Goal: Task Accomplishment & Management: Manage account settings

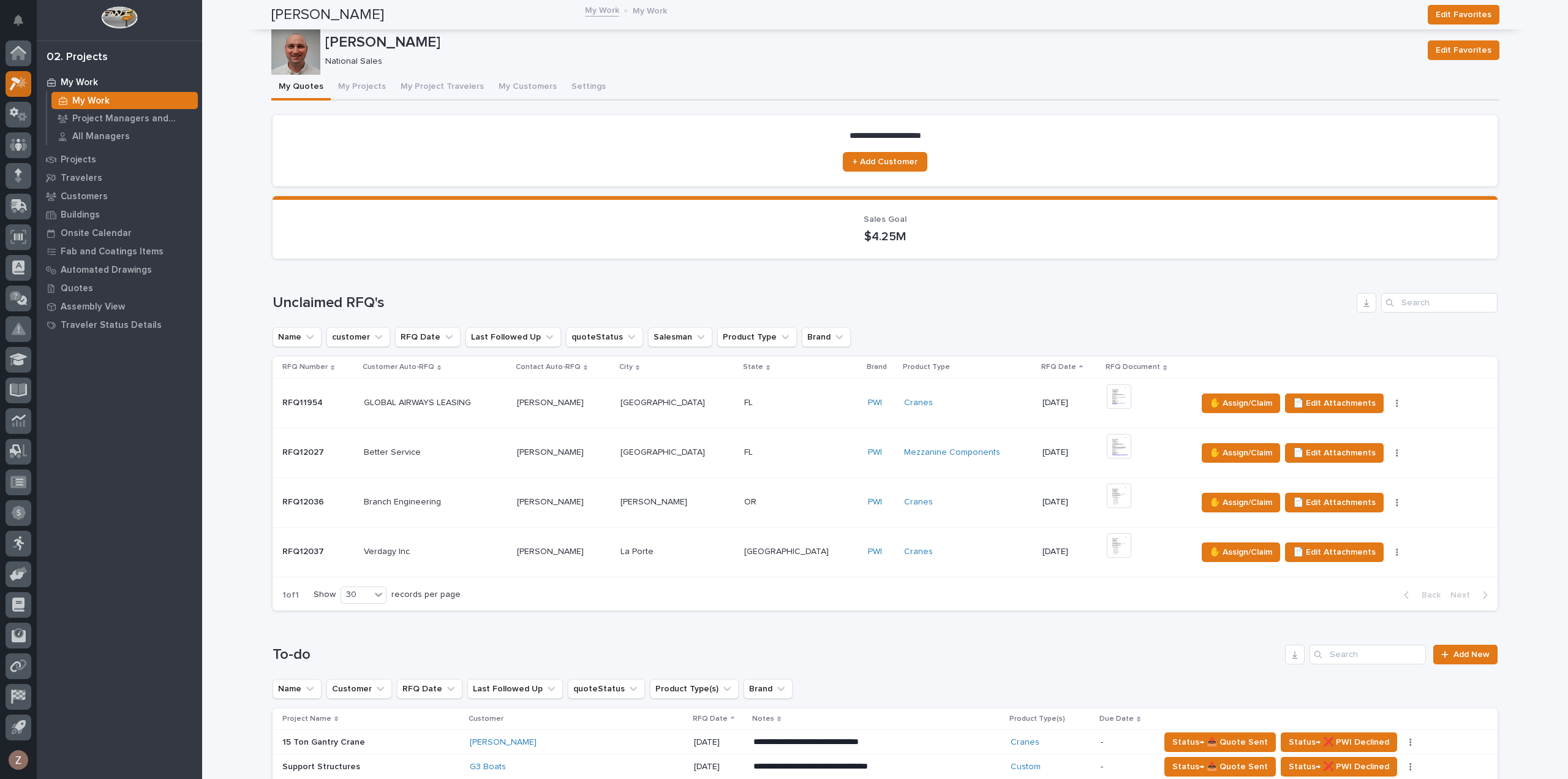
click at [17, 92] on div at bounding box center [19, 84] width 26 height 26
click at [353, 91] on button "My Projects" at bounding box center [361, 87] width 62 height 26
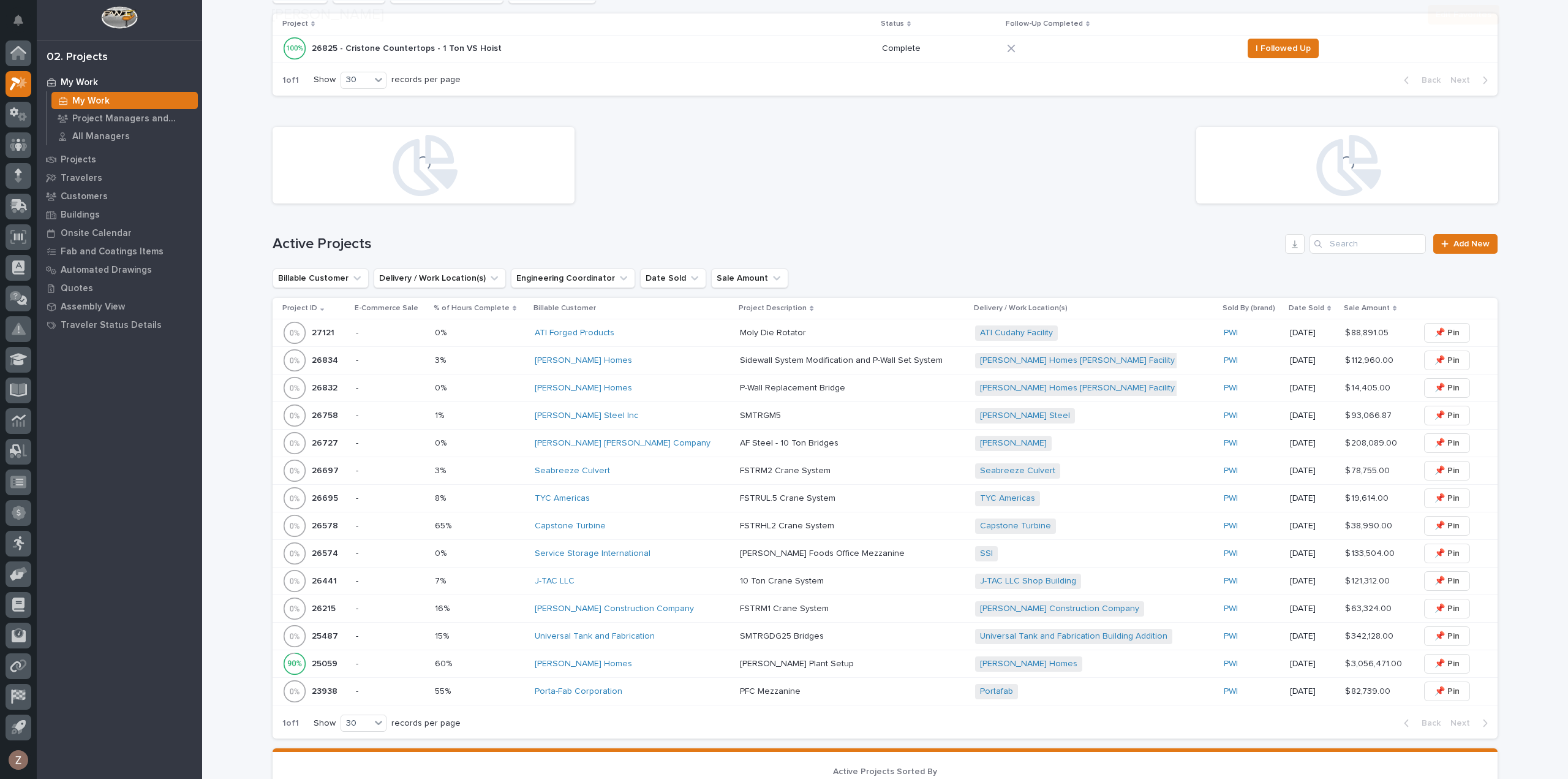
scroll to position [429, 0]
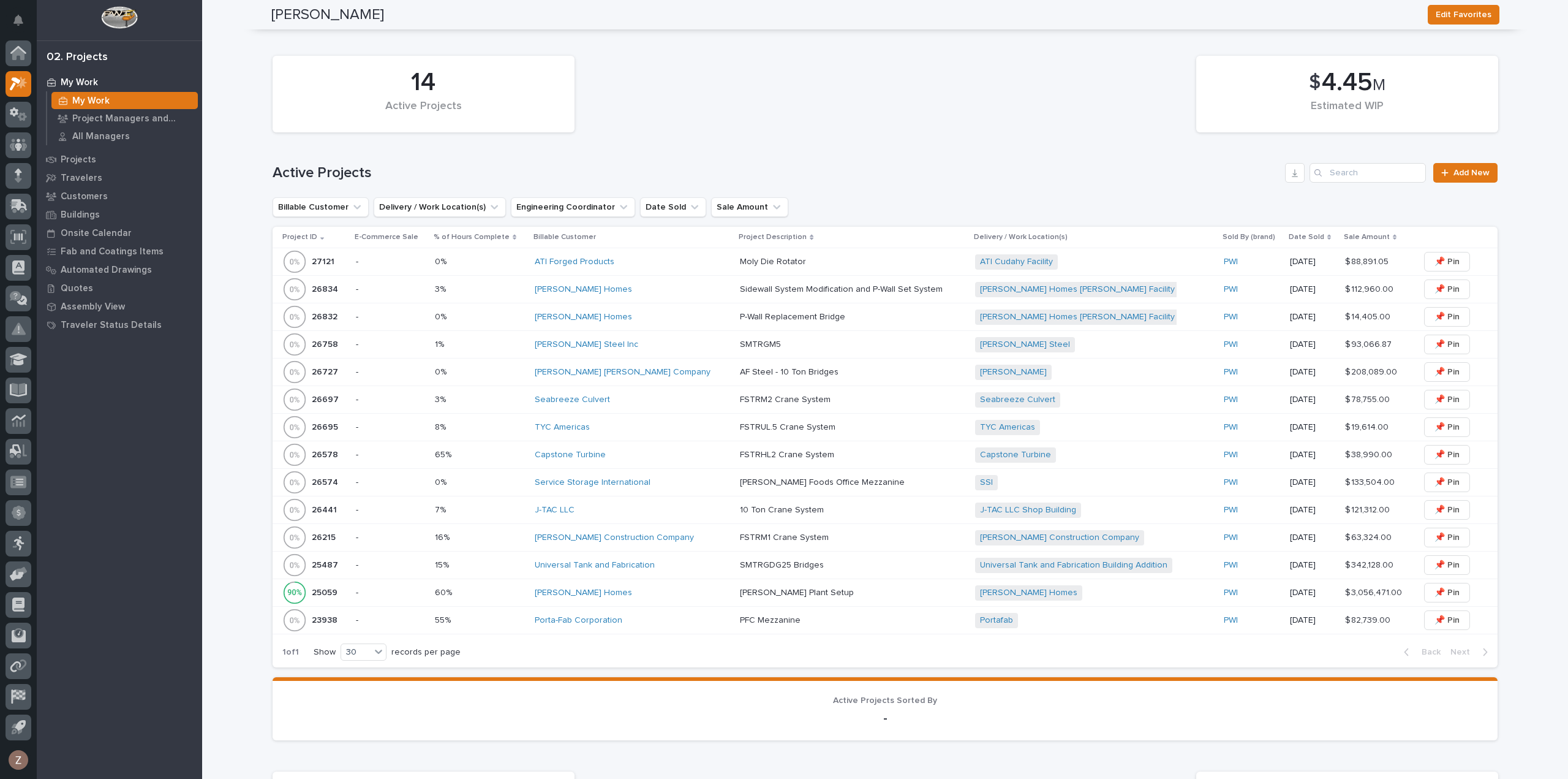
click at [675, 295] on div "[PERSON_NAME] Homes" at bounding box center [632, 289] width 195 height 20
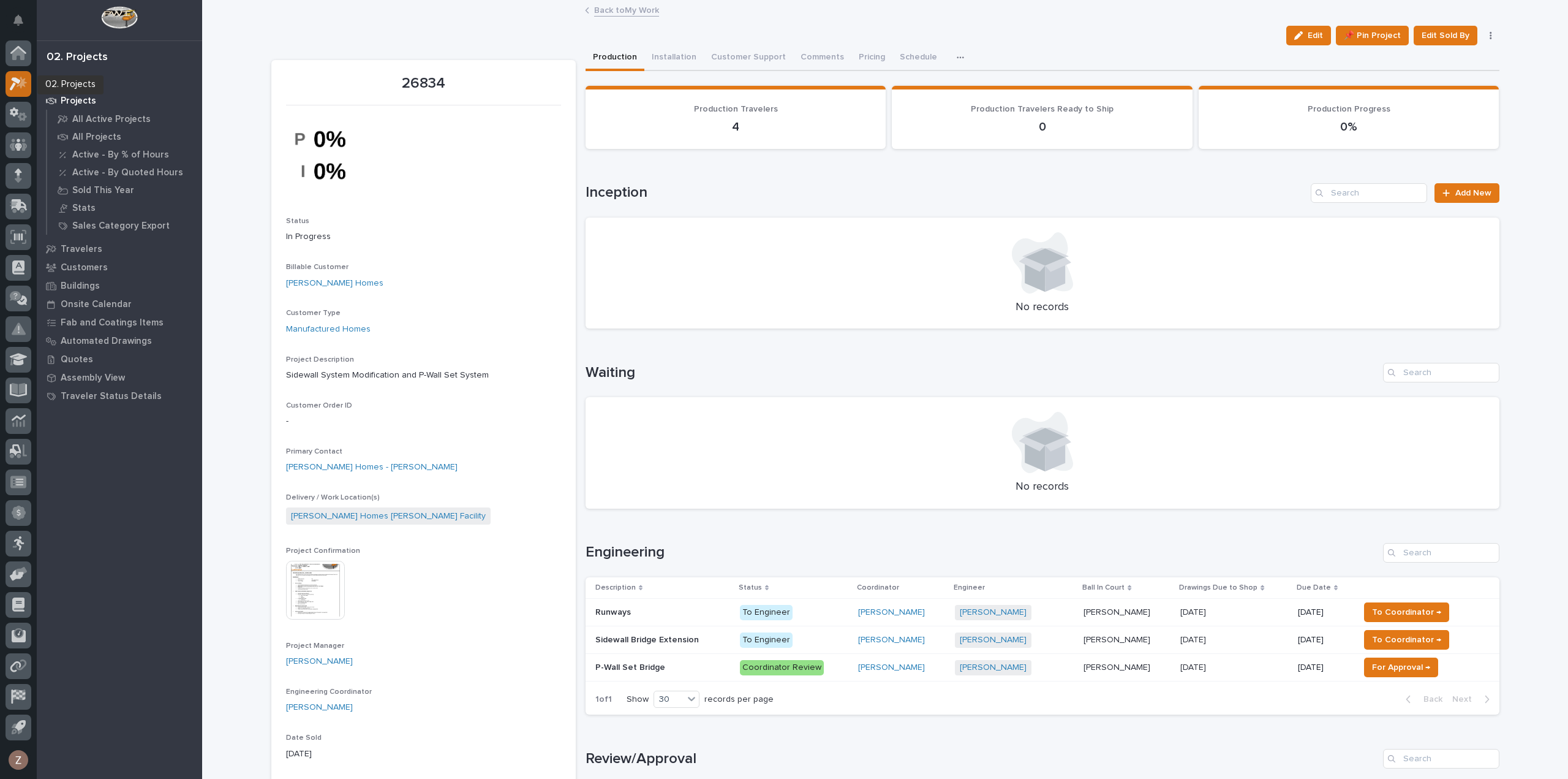
click at [20, 83] on icon at bounding box center [19, 83] width 18 height 14
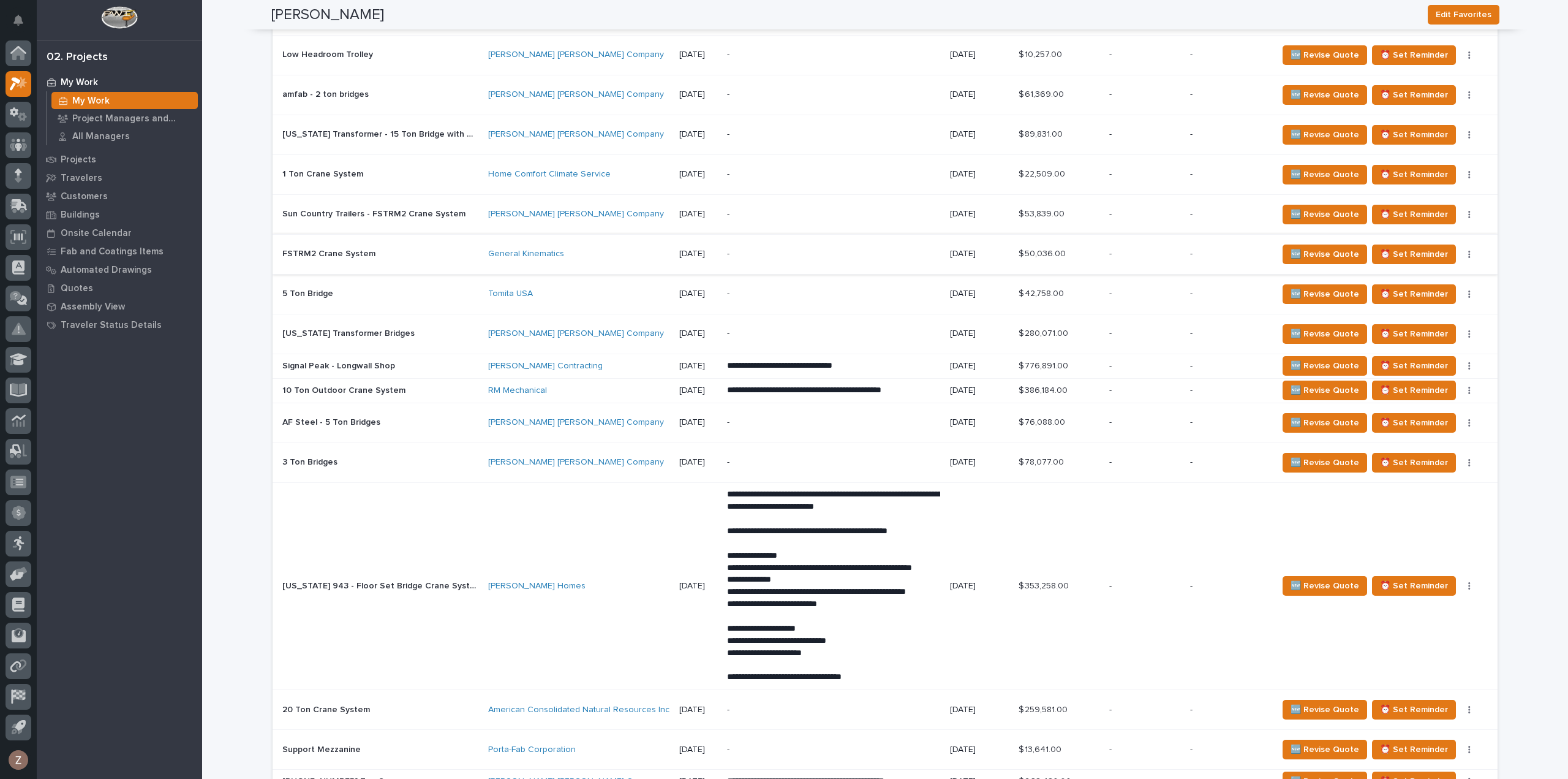
scroll to position [1287, 0]
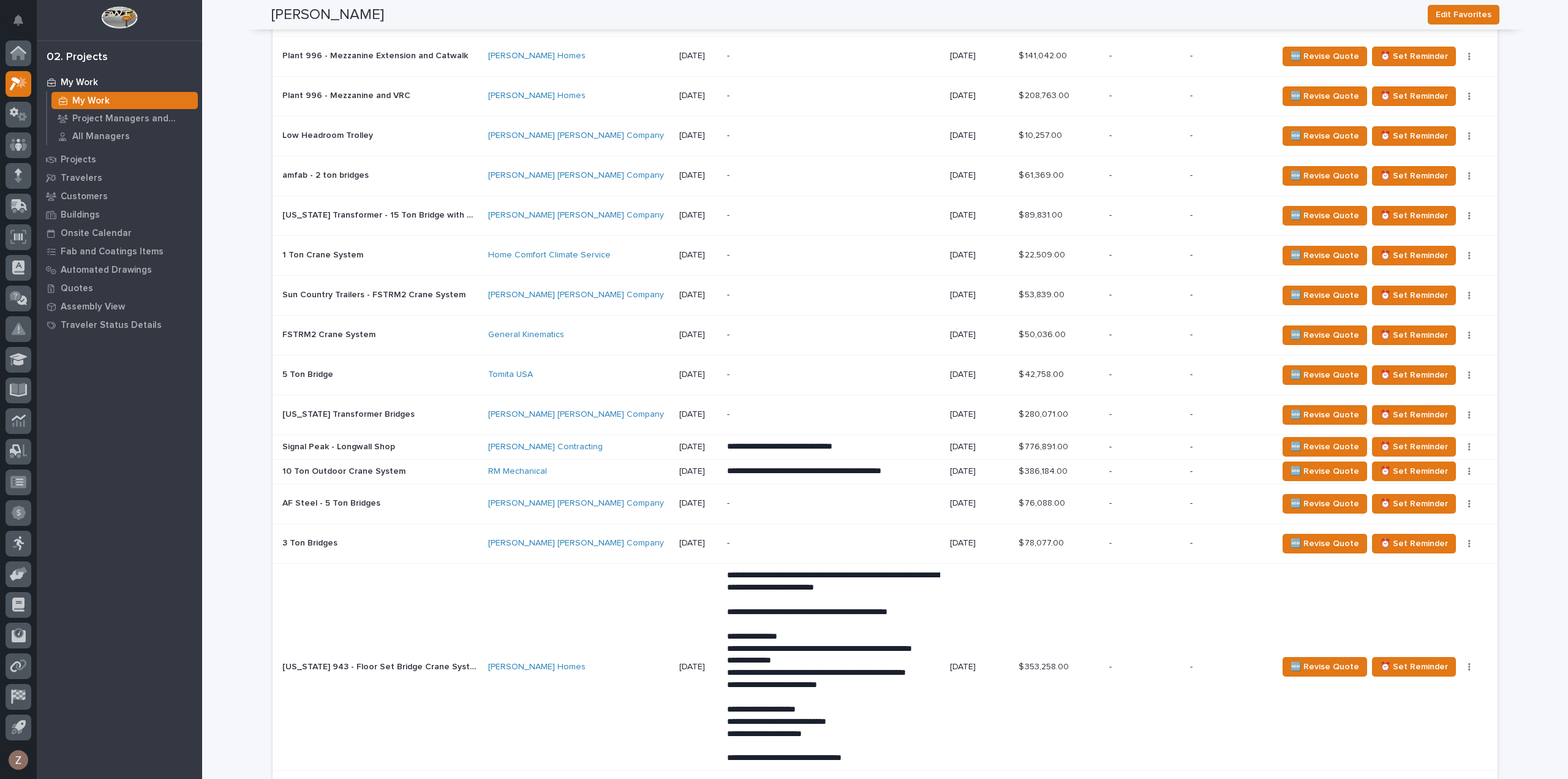
click at [428, 442] on p at bounding box center [380, 447] width 196 height 10
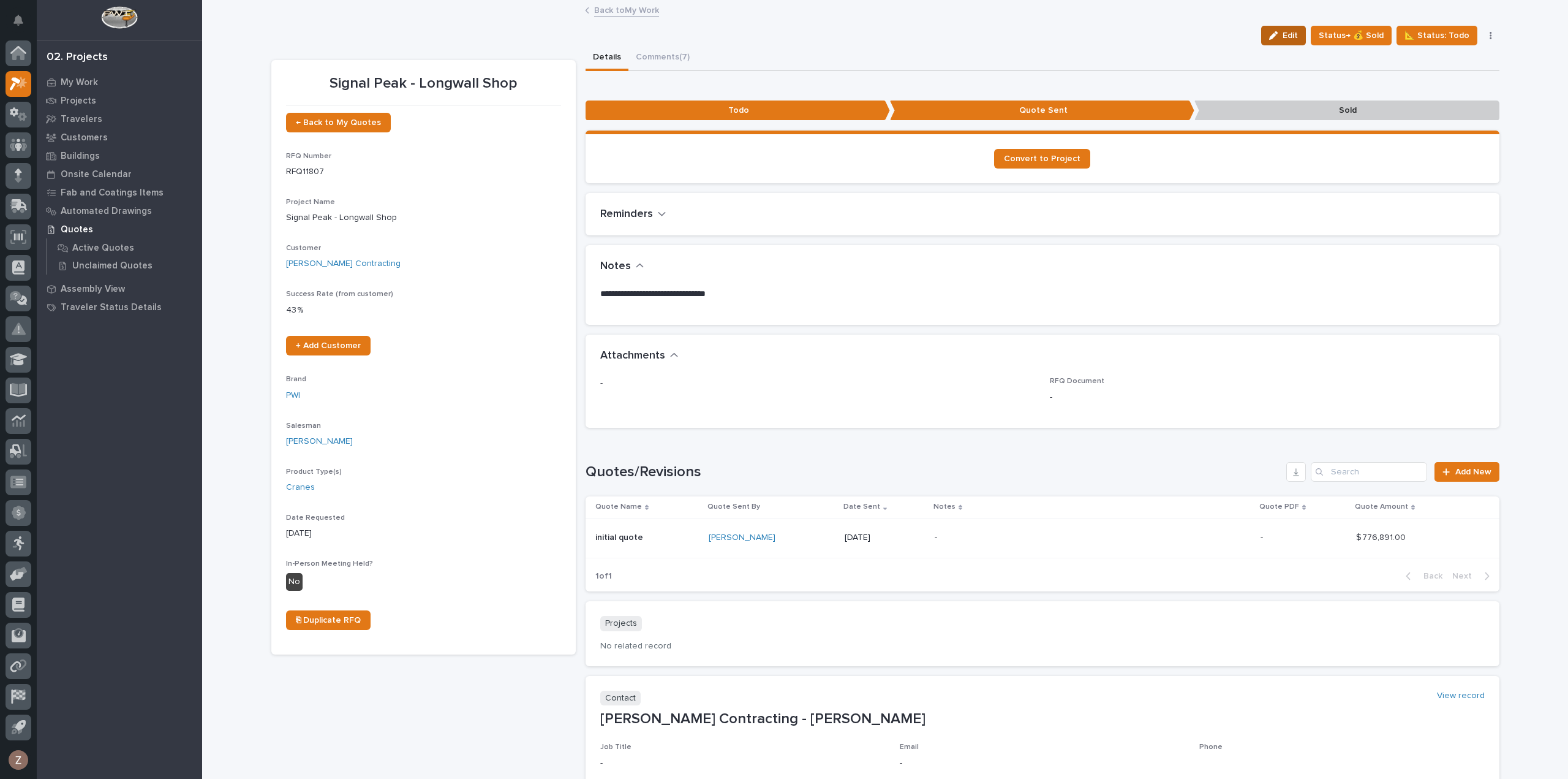
click at [1282, 39] on div "button" at bounding box center [1275, 35] width 13 height 8
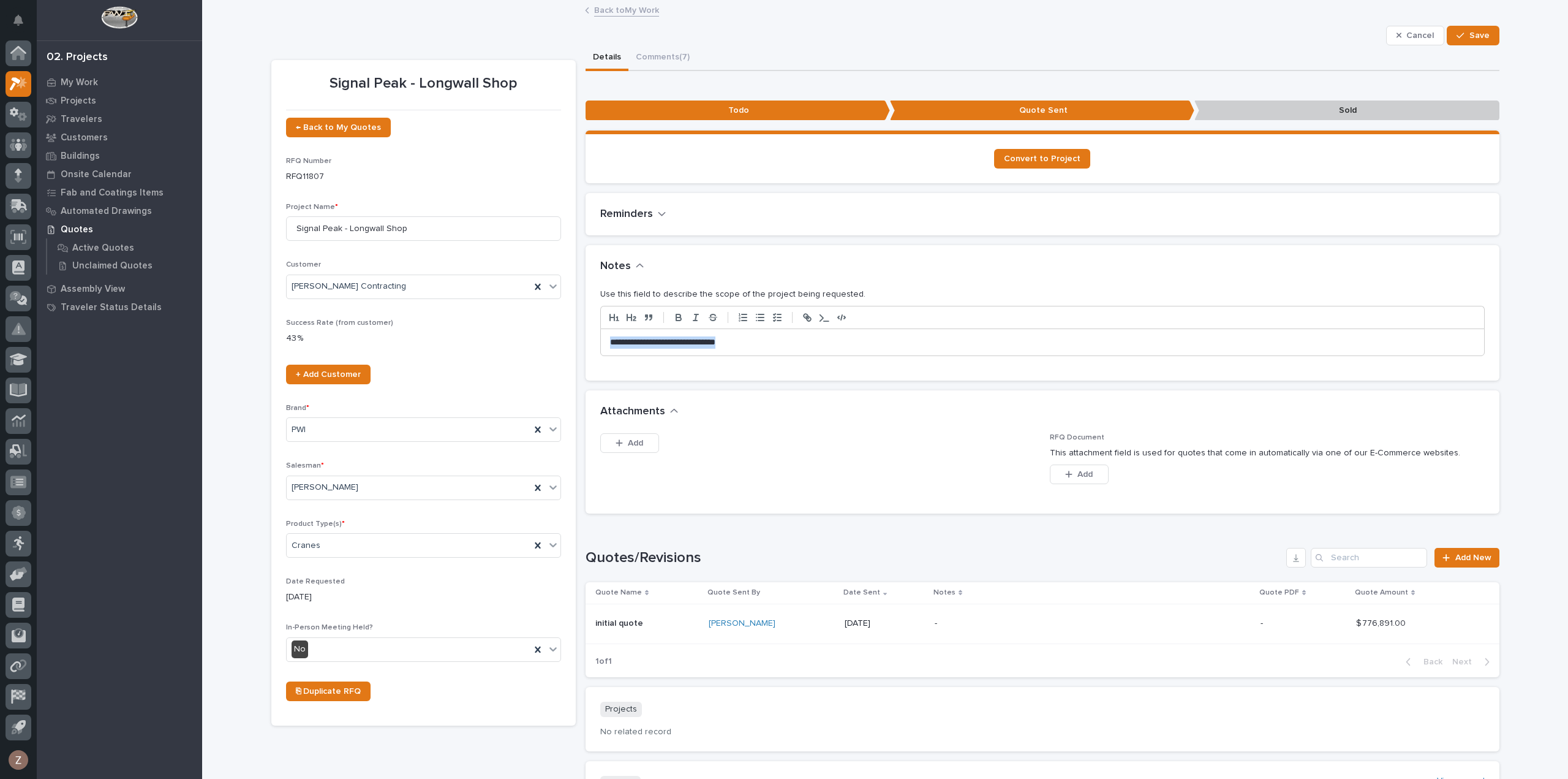
drag, startPoint x: 720, startPoint y: 344, endPoint x: 302, endPoint y: 345, distance: 418.0
click at [381, 345] on div "Signal Peak - Longwall Shop ← Back to My Quotes RFQ Number RFQ11807 Project Nam…" at bounding box center [886, 482] width 1228 height 873
click at [1470, 33] on span "Save" at bounding box center [1479, 35] width 20 height 11
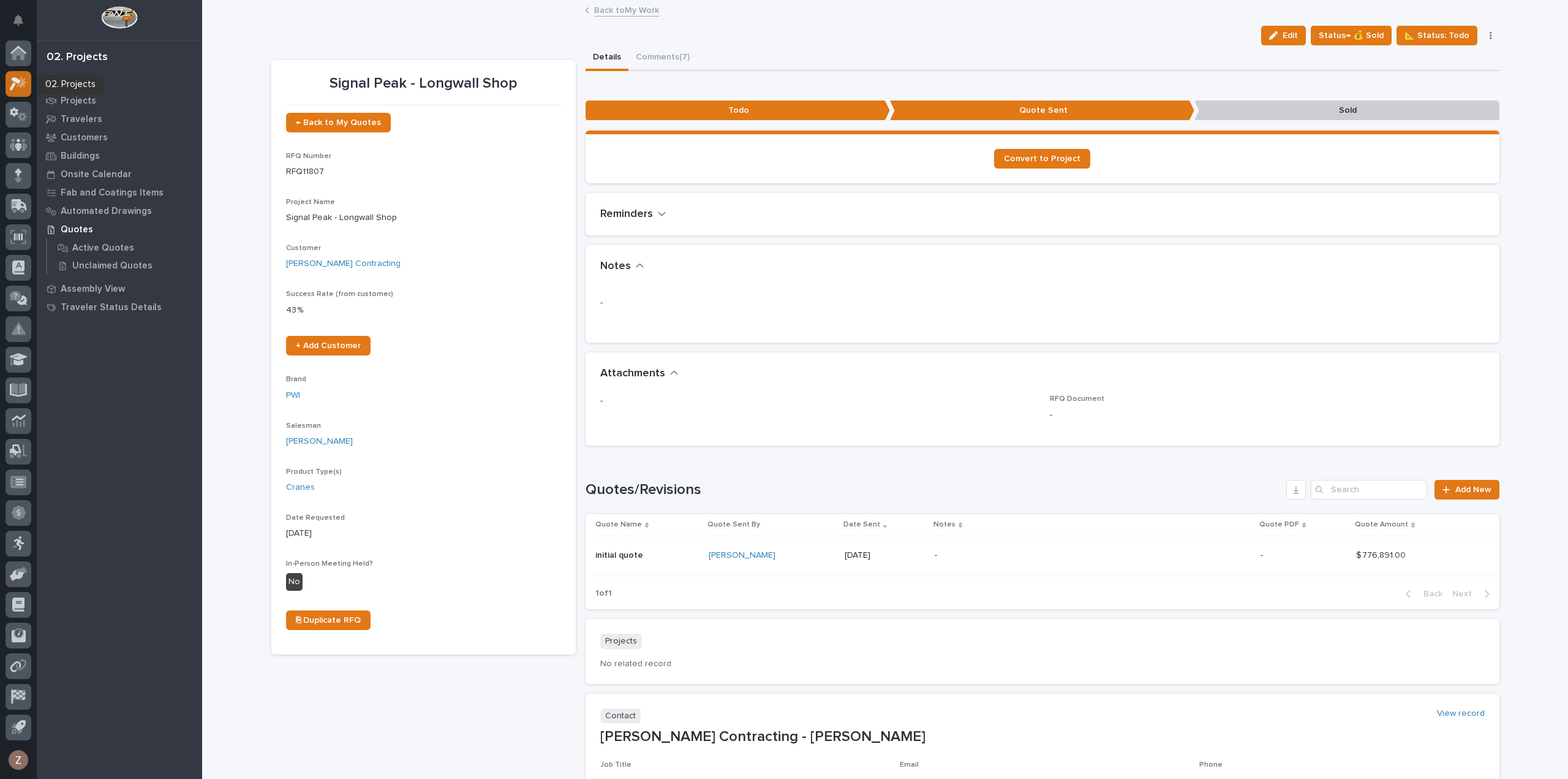
click at [7, 83] on div at bounding box center [19, 84] width 26 height 26
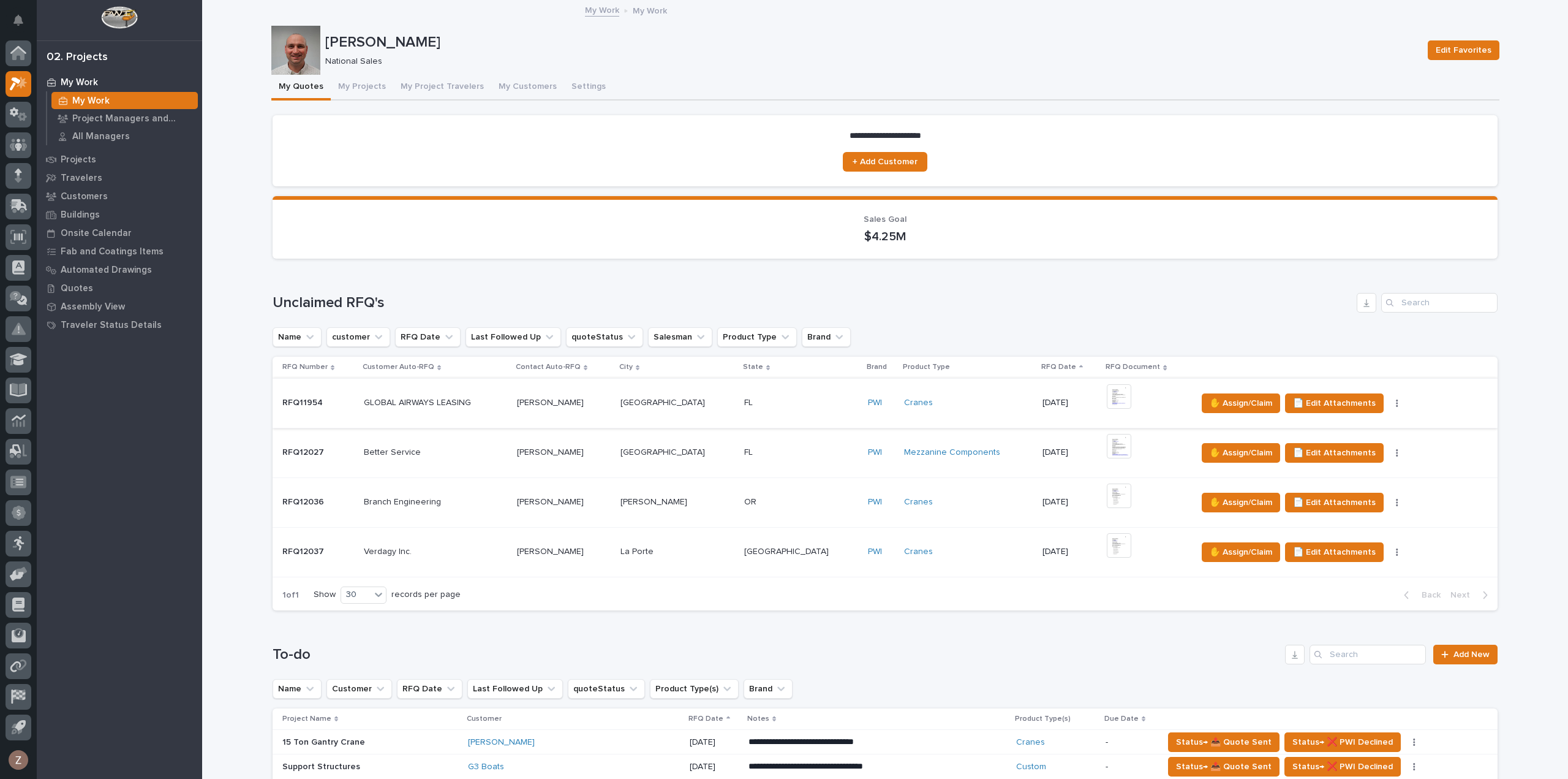
click at [1107, 396] on img at bounding box center [1119, 396] width 24 height 24
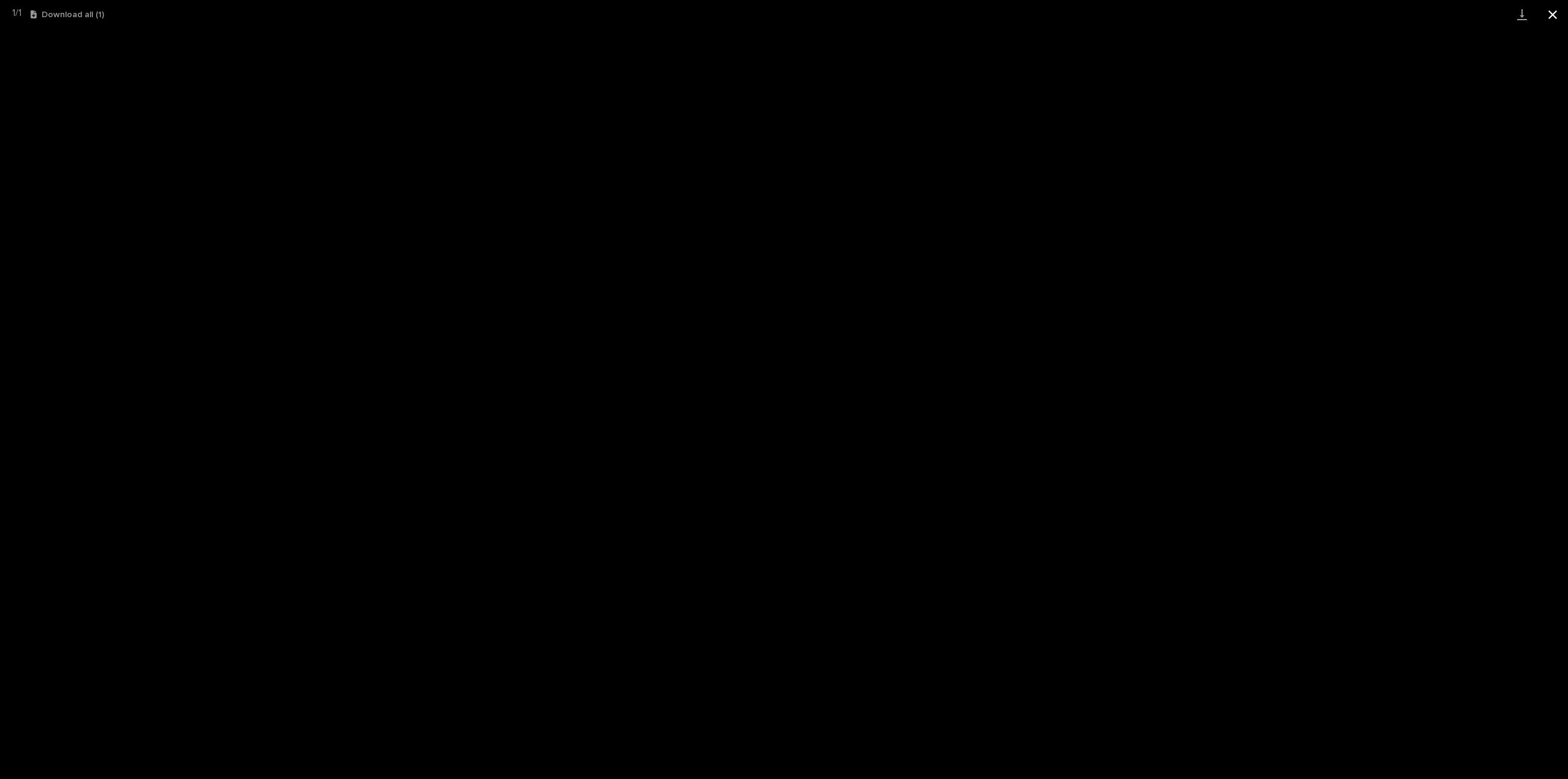
click at [1547, 14] on button "Close gallery" at bounding box center [1553, 14] width 31 height 29
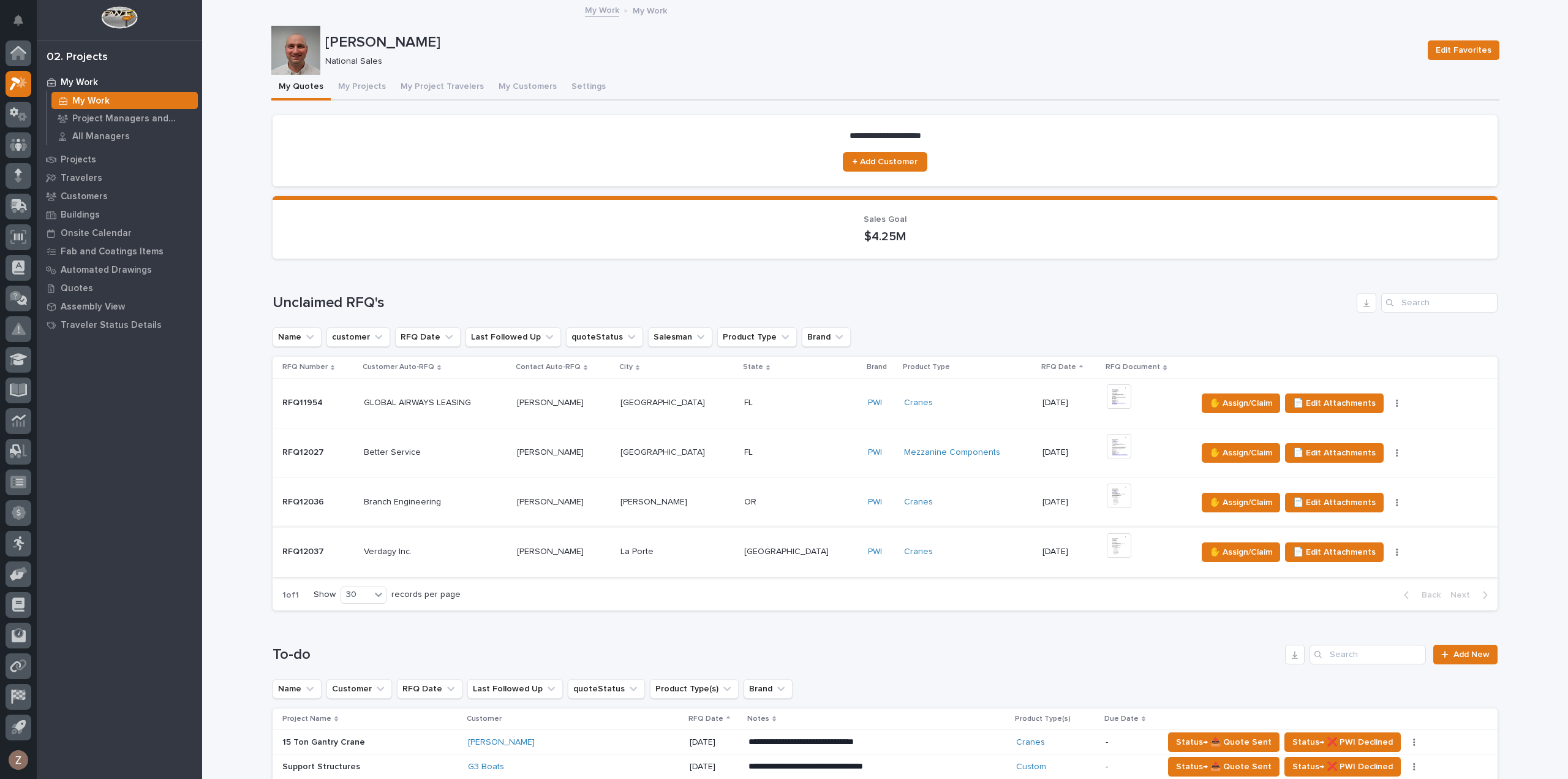
click at [1107, 550] on img at bounding box center [1119, 545] width 24 height 24
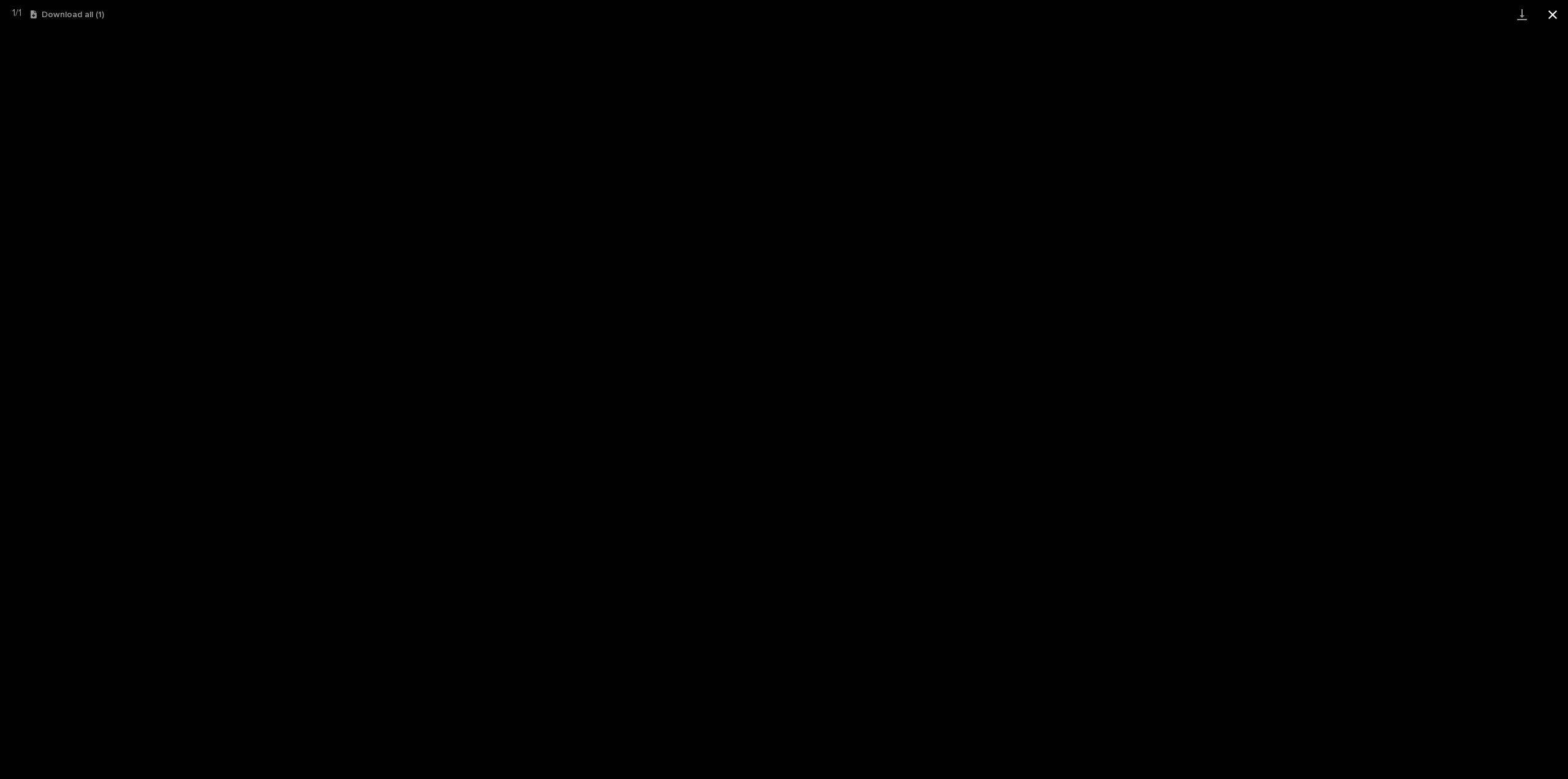
click at [1550, 11] on button "Close gallery" at bounding box center [1553, 14] width 31 height 29
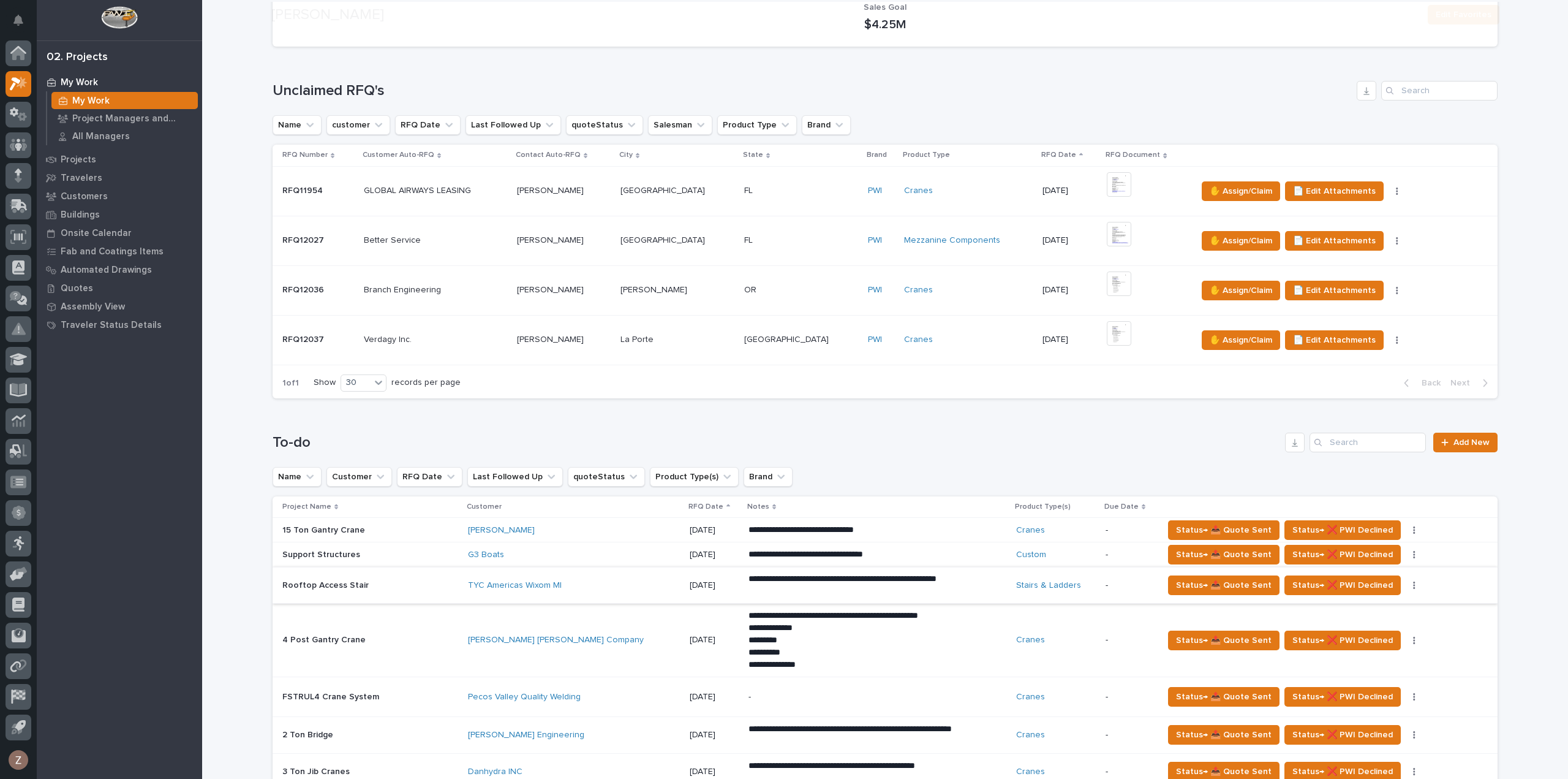
scroll to position [429, 0]
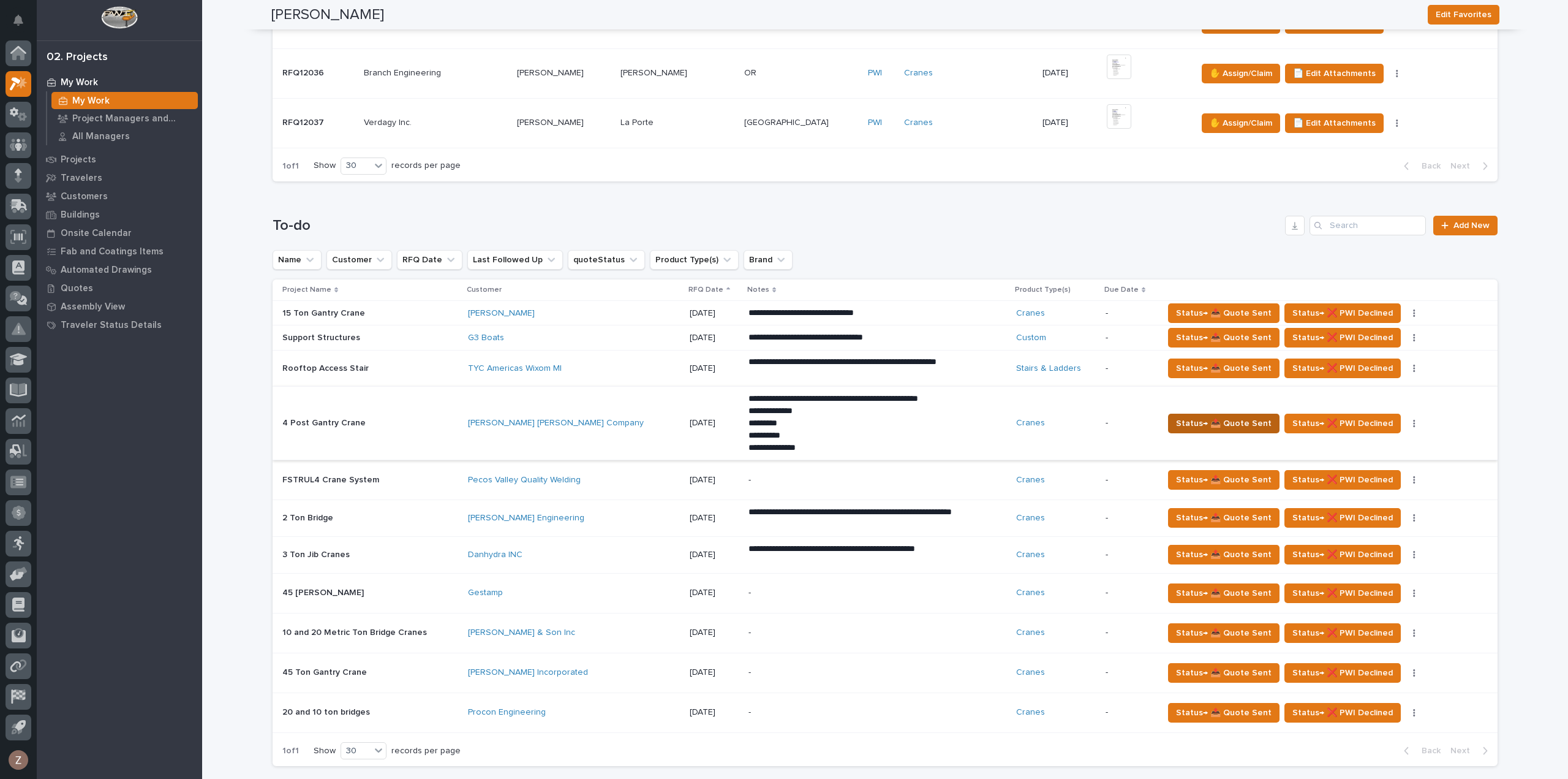
click at [1202, 419] on span "Status→ 📤 Quote Sent" at bounding box center [1223, 423] width 96 height 15
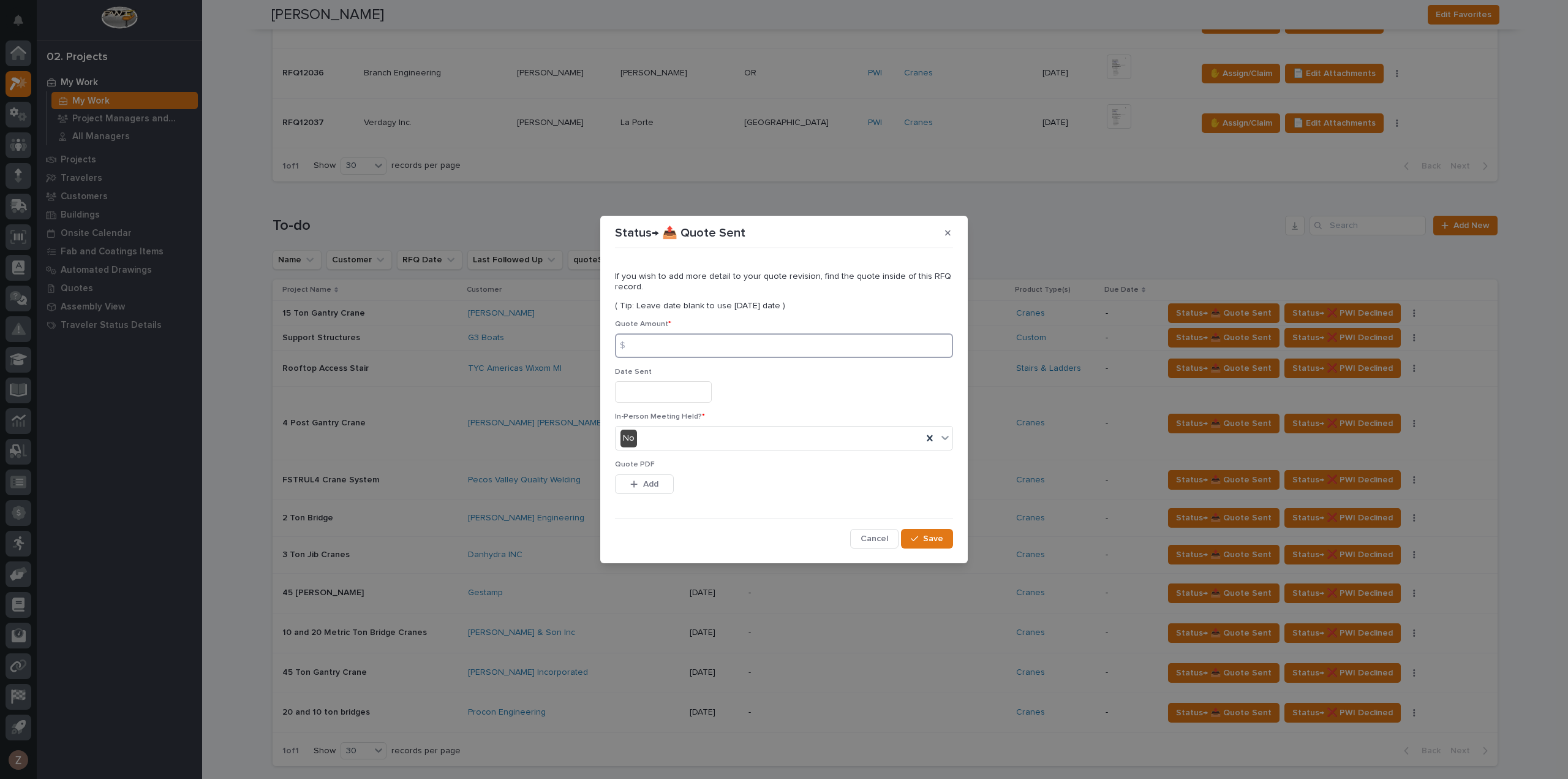
click at [700, 340] on input at bounding box center [784, 346] width 338 height 24
type input "59852"
click at [654, 392] on input "text" at bounding box center [663, 392] width 97 height 21
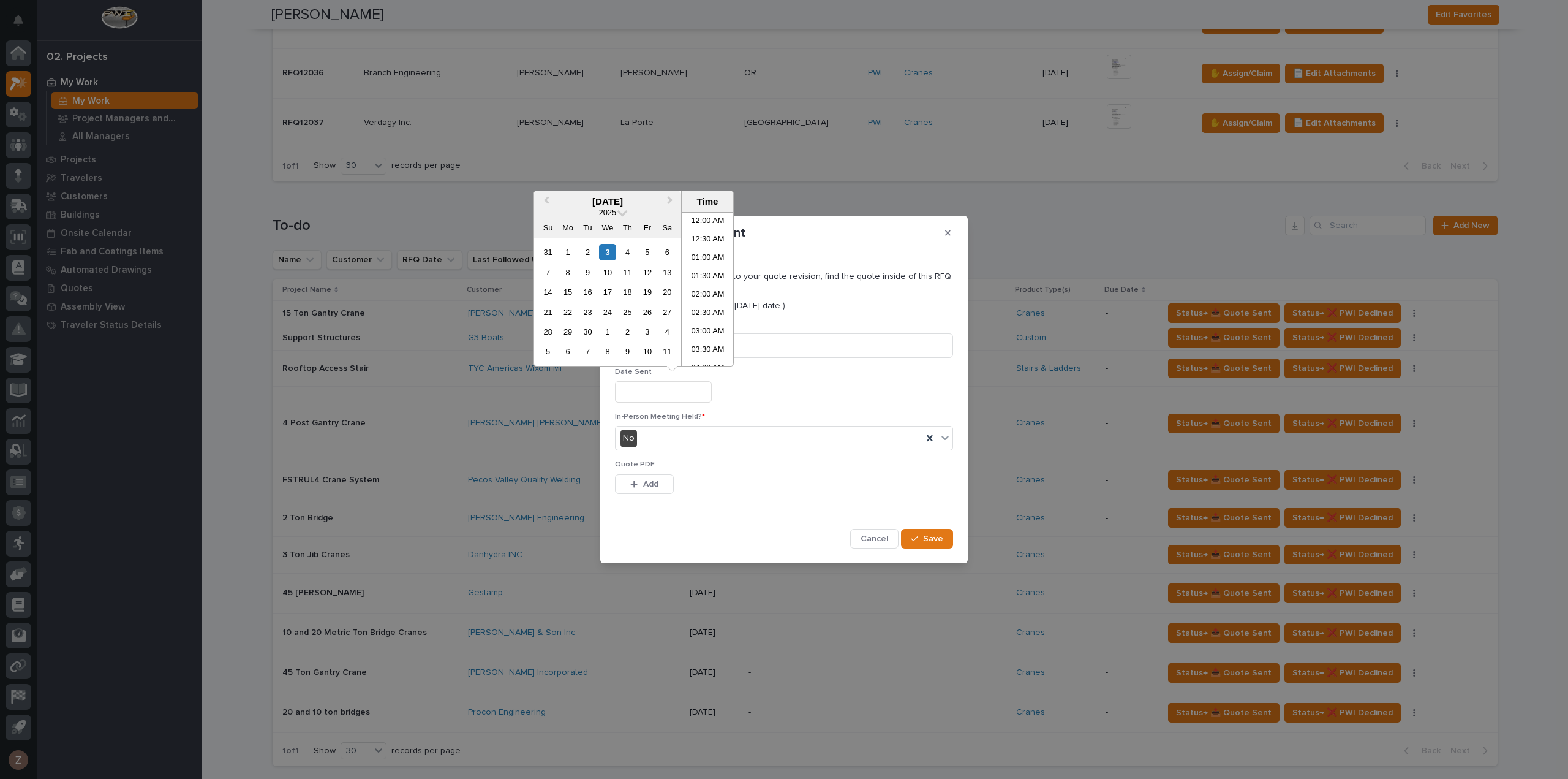
scroll to position [301, 0]
click at [702, 289] on li "10:00 AM" at bounding box center [707, 289] width 52 height 19
type input "**********"
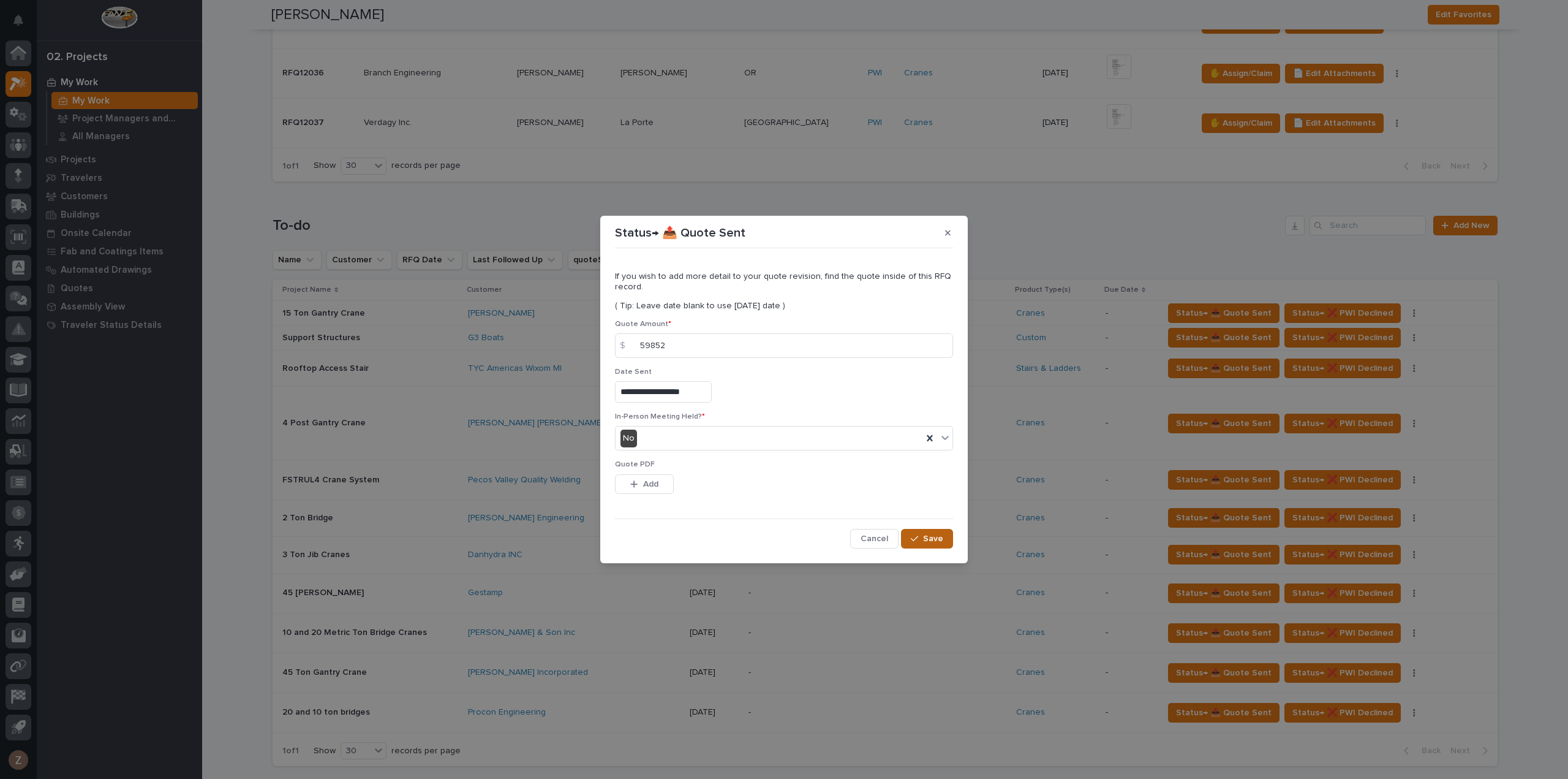
click at [934, 539] on span "Save" at bounding box center [933, 538] width 20 height 11
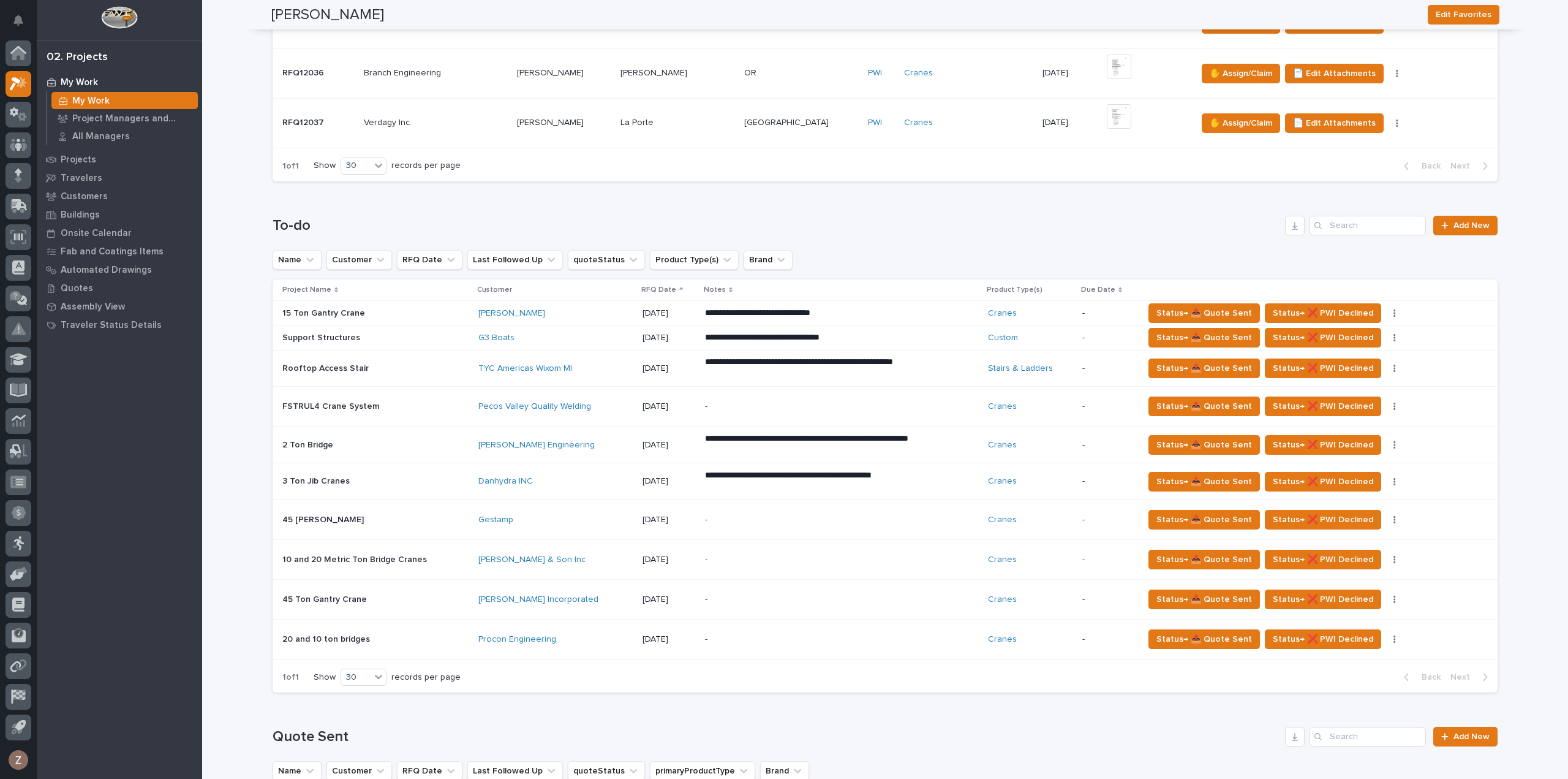
click at [727, 600] on p "-" at bounding box center [812, 600] width 214 height 10
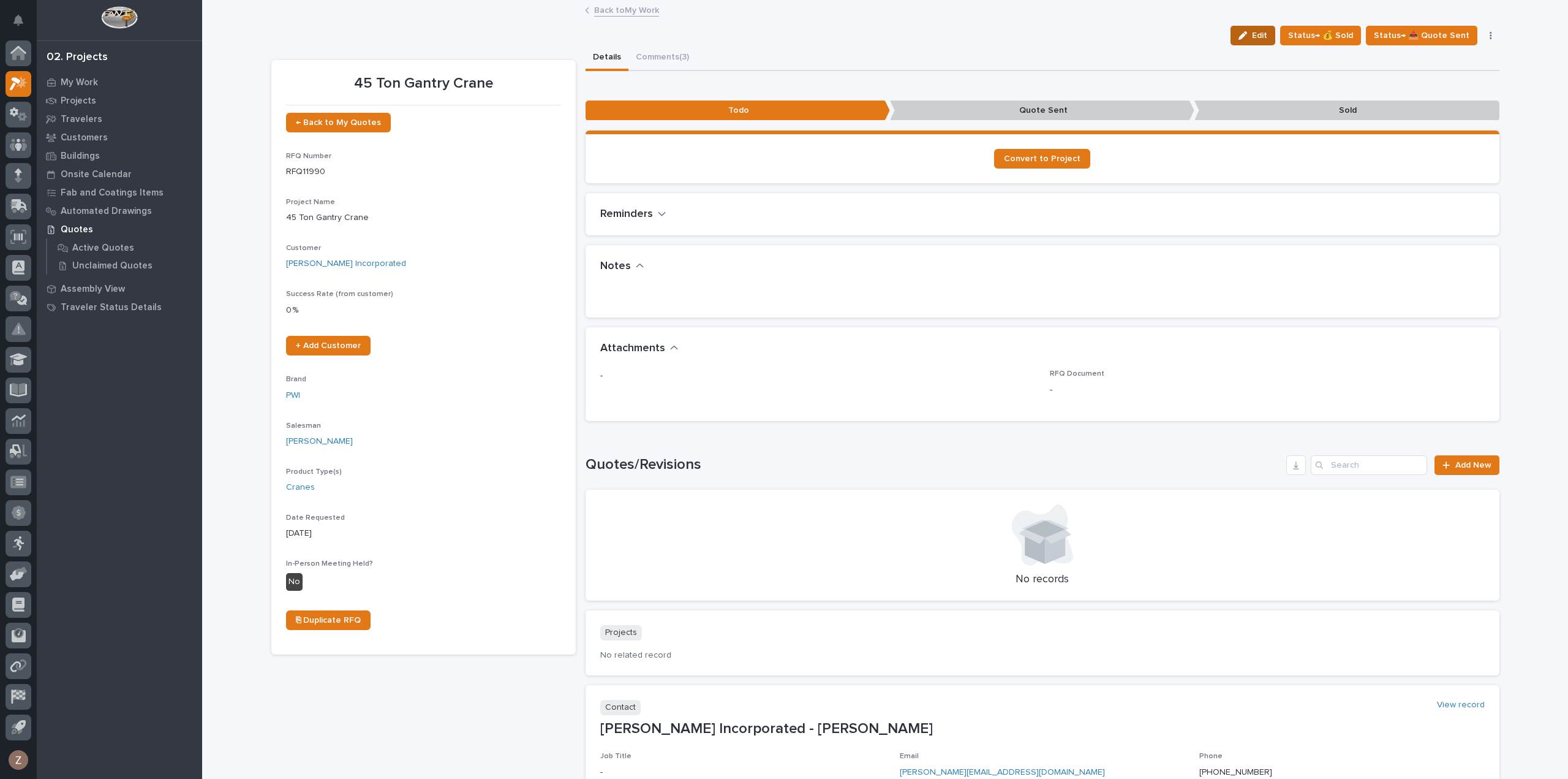
click at [1268, 33] on span "Edit" at bounding box center [1260, 35] width 15 height 11
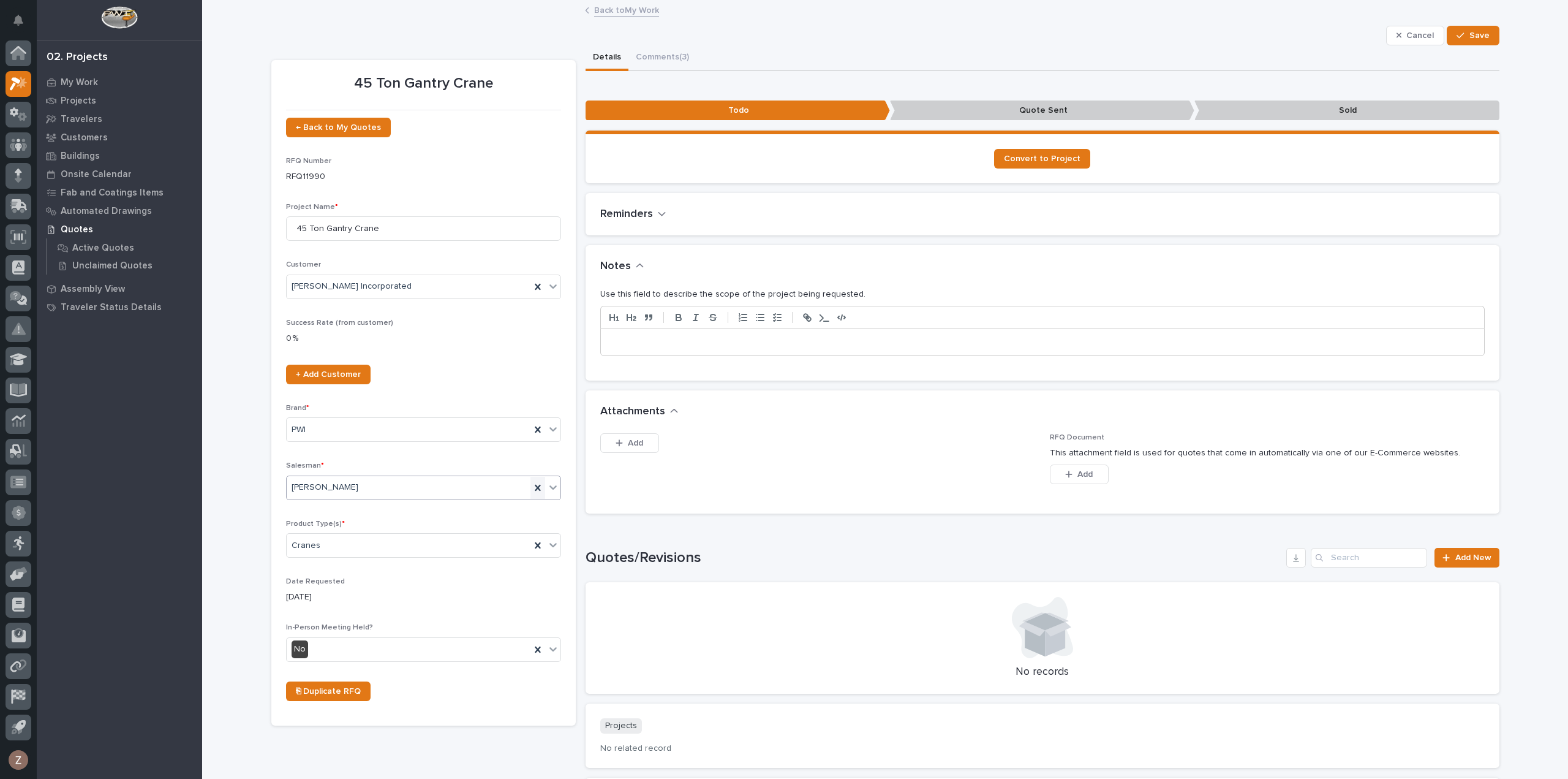
click at [531, 484] on icon at bounding box center [537, 487] width 12 height 12
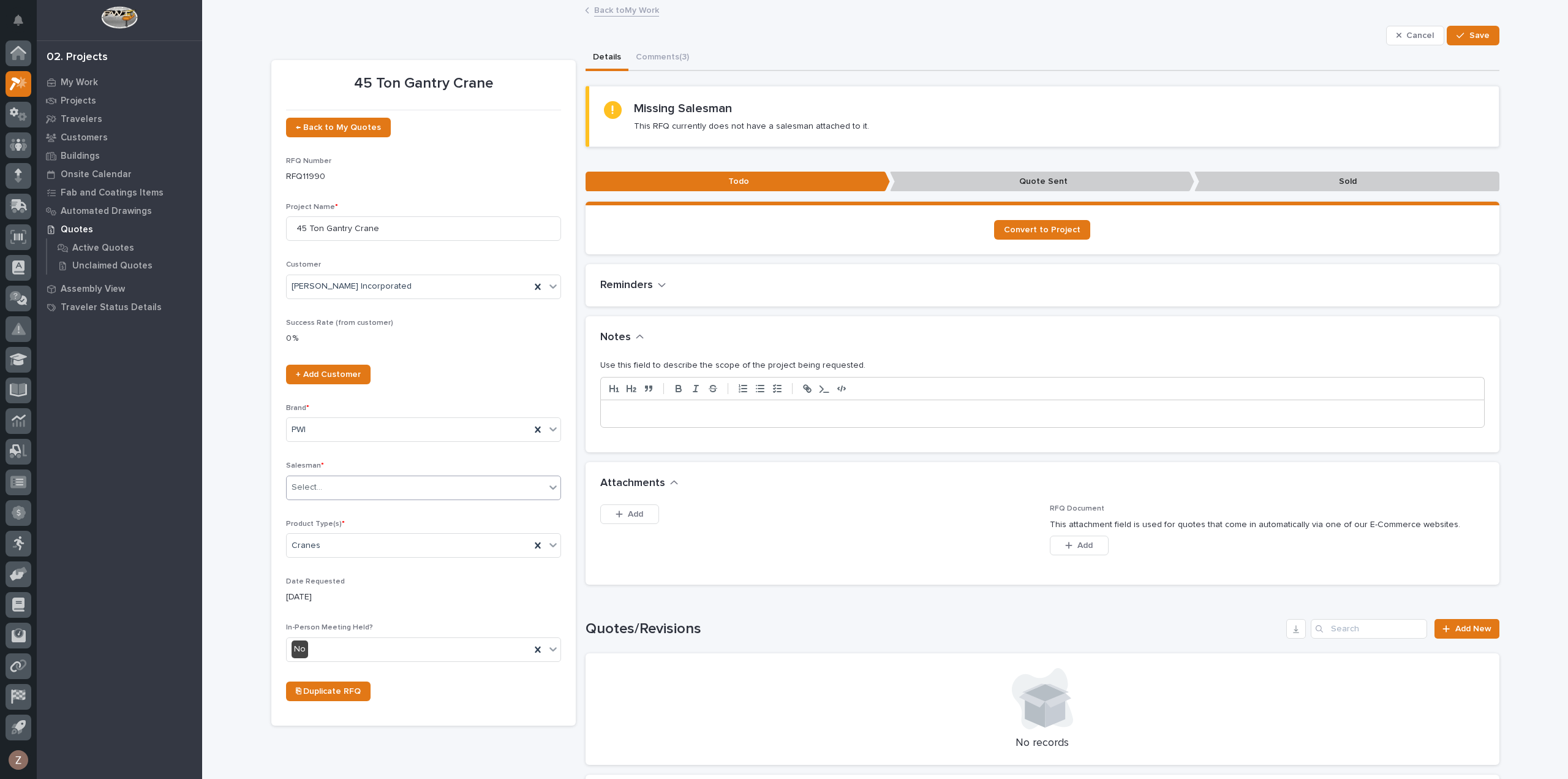
click at [547, 487] on icon at bounding box center [553, 487] width 12 height 12
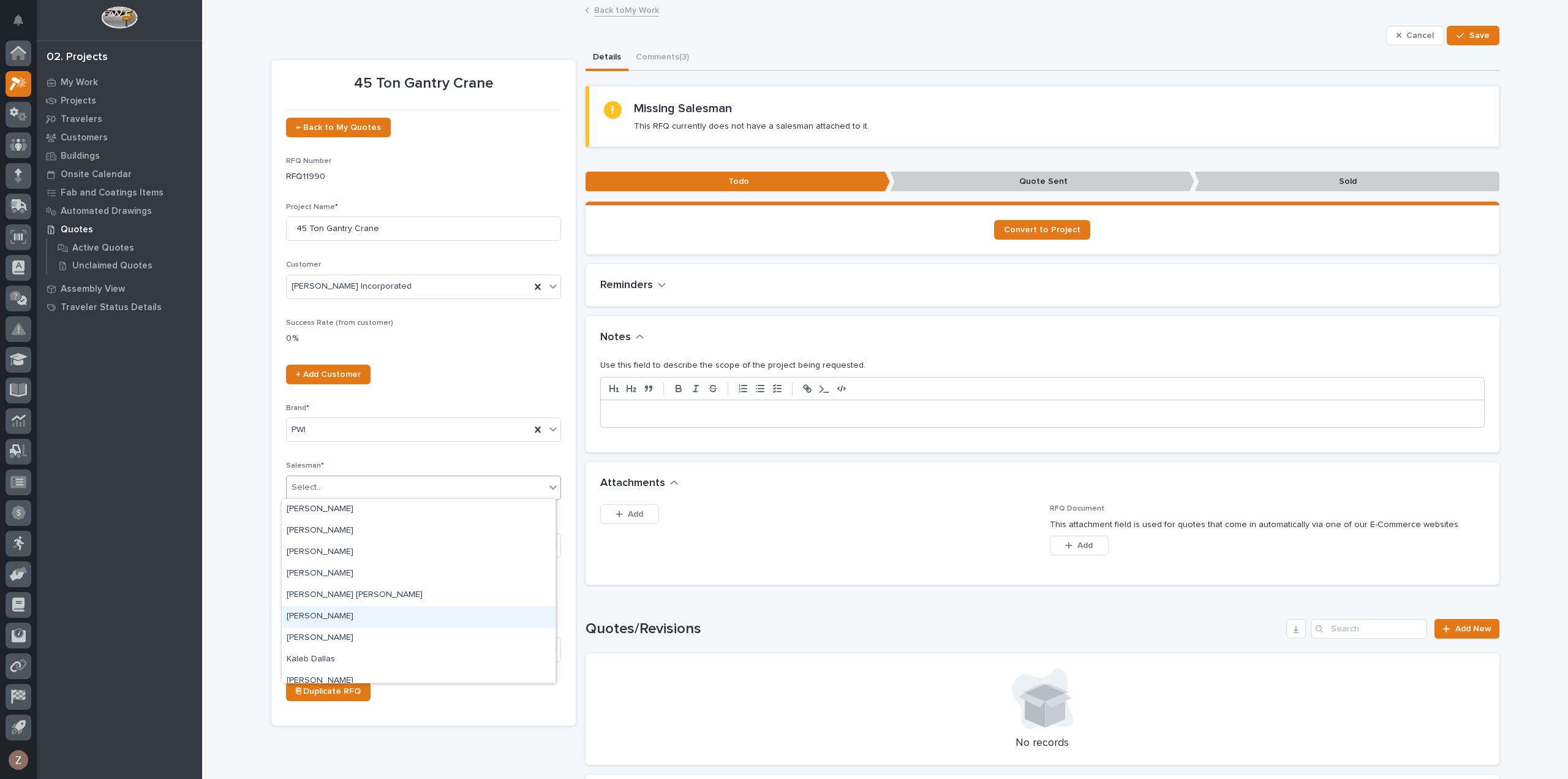
click at [369, 615] on div "[PERSON_NAME]" at bounding box center [418, 617] width 274 height 21
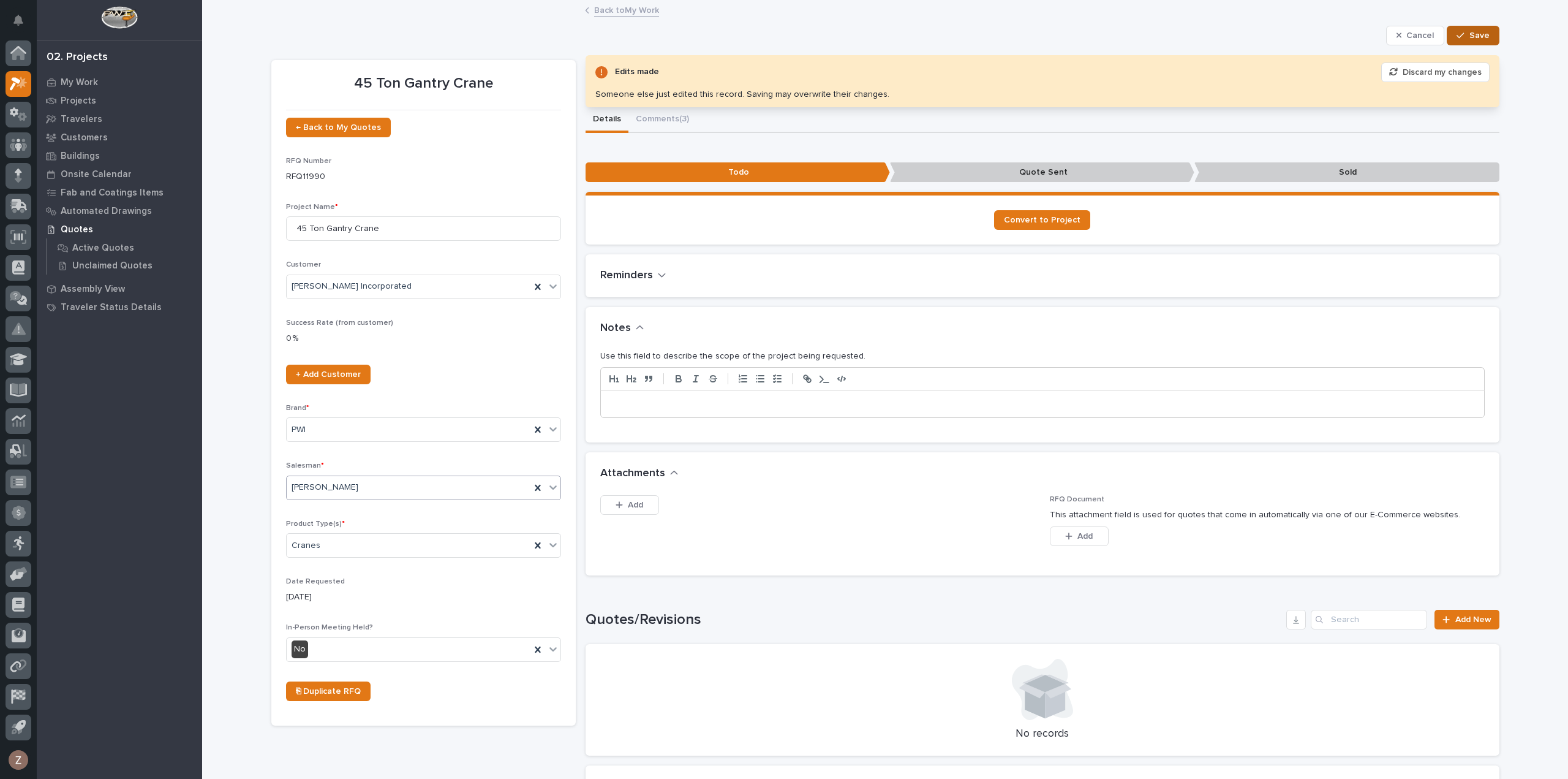
click at [1478, 33] on span "Save" at bounding box center [1479, 35] width 20 height 11
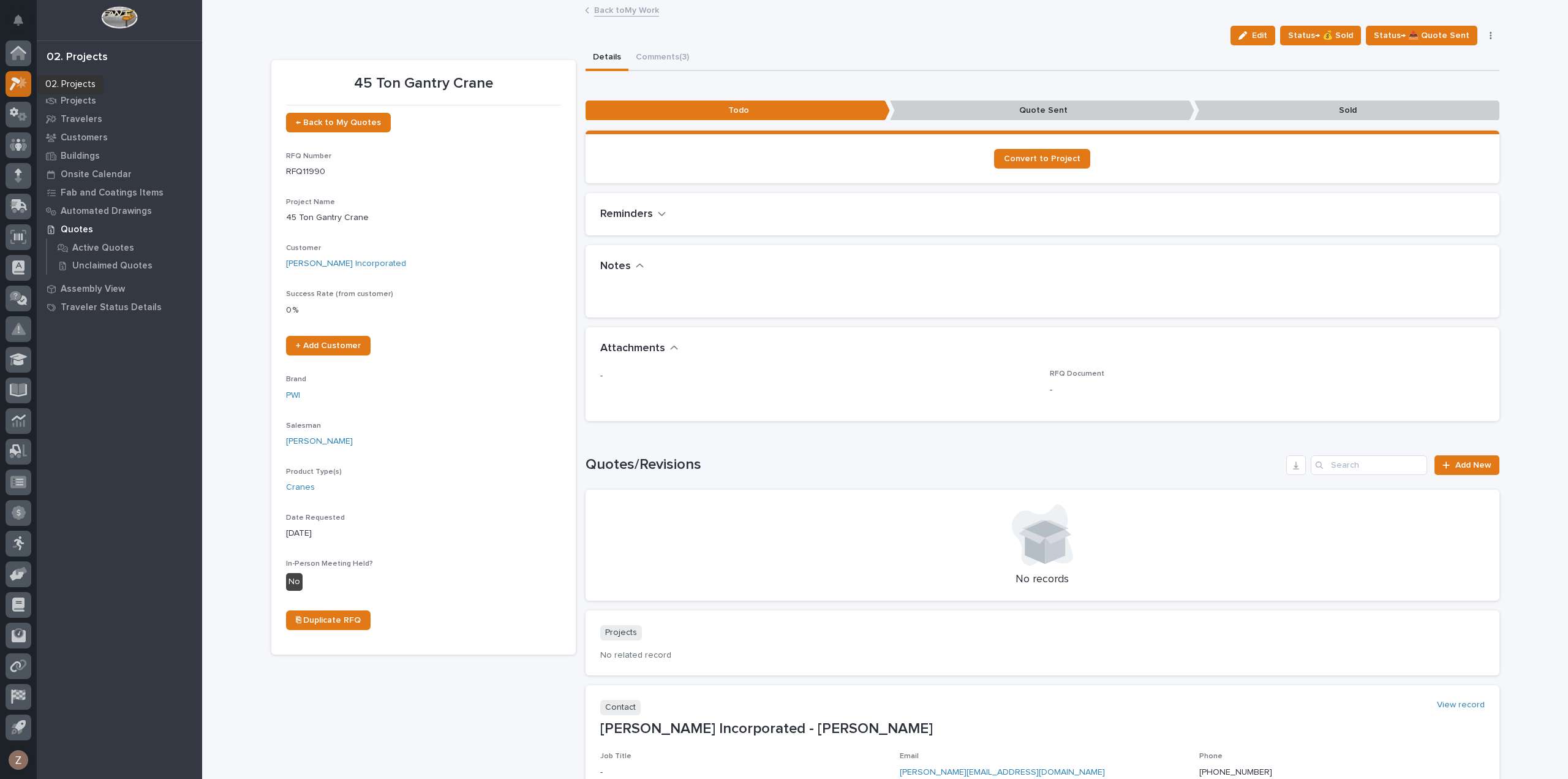
click at [22, 84] on icon at bounding box center [22, 82] width 10 height 12
